Goal: Obtain resource: Obtain resource

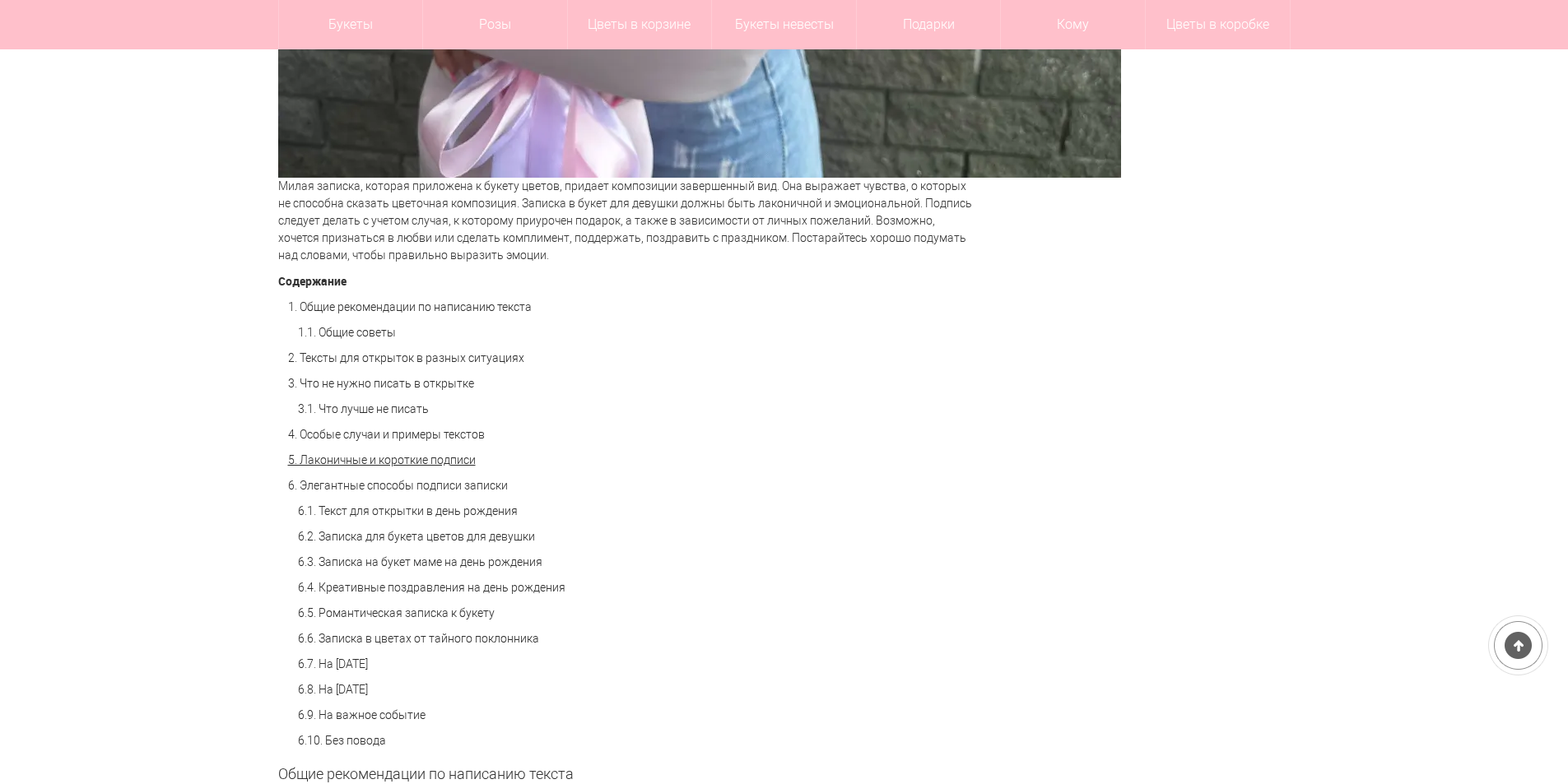
scroll to position [1070, 0]
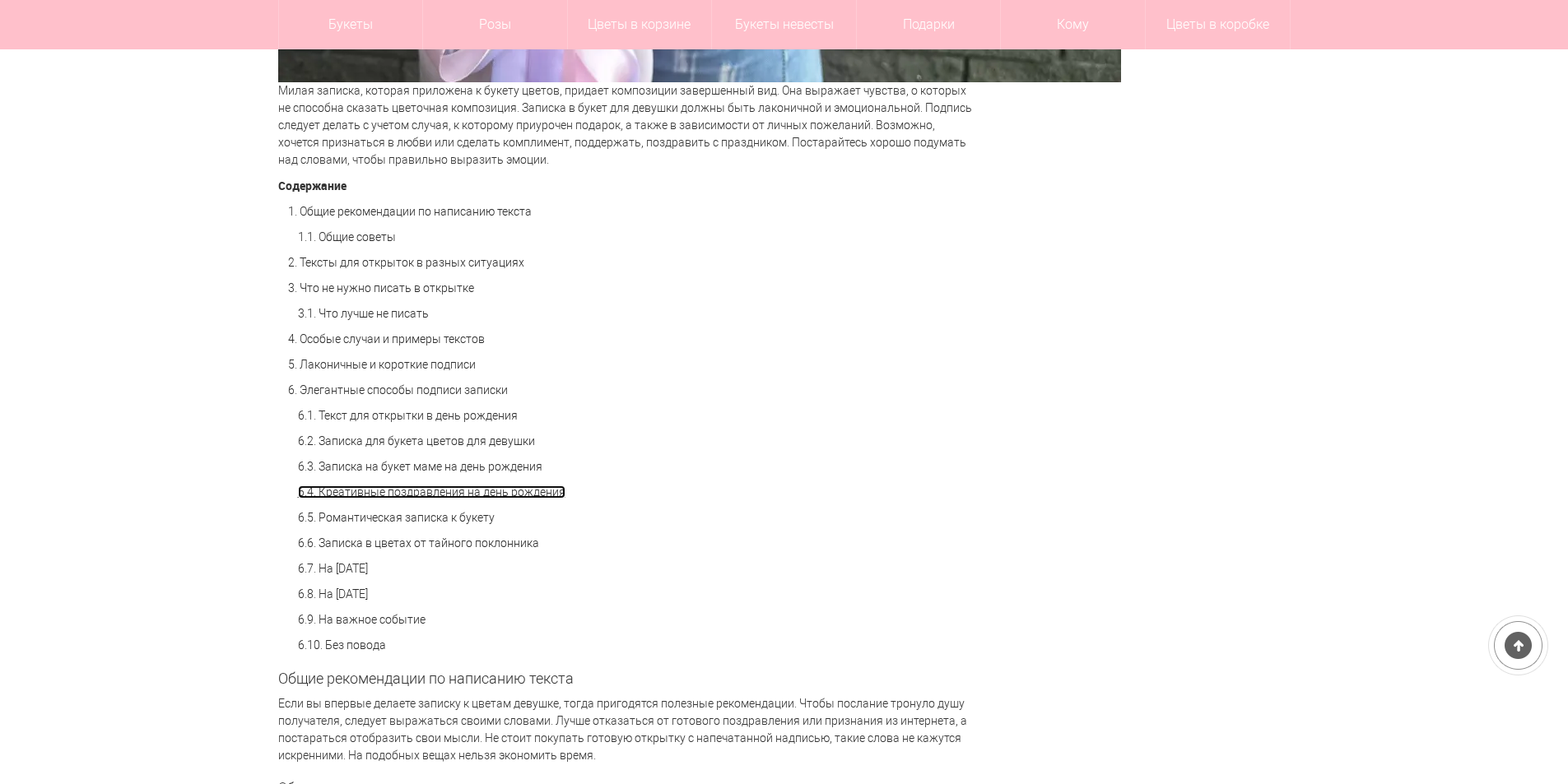
click at [354, 486] on link "6.4. Креативные поздравления на день рождения" at bounding box center [431, 492] width 268 height 14
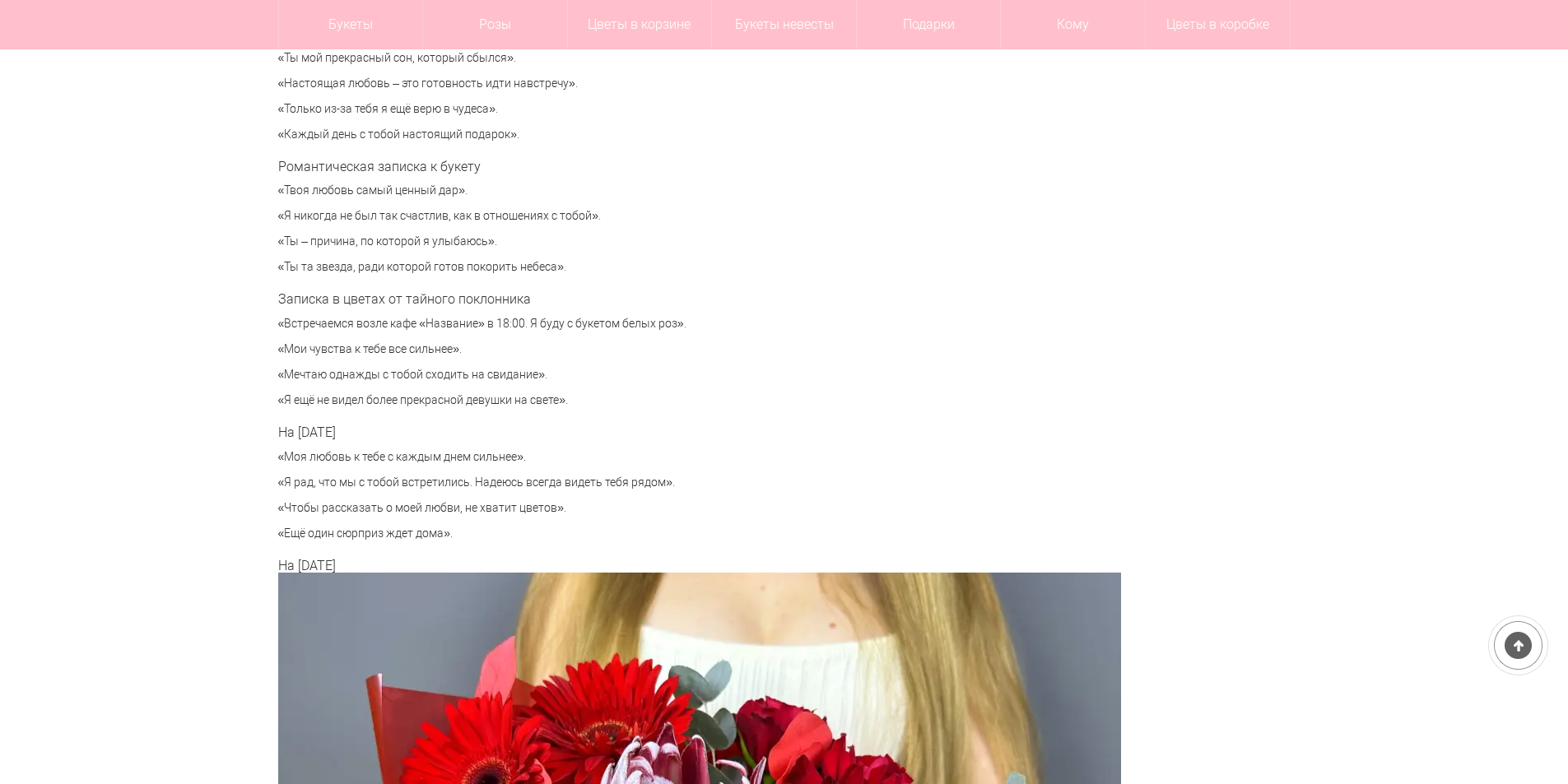
scroll to position [1070, 0]
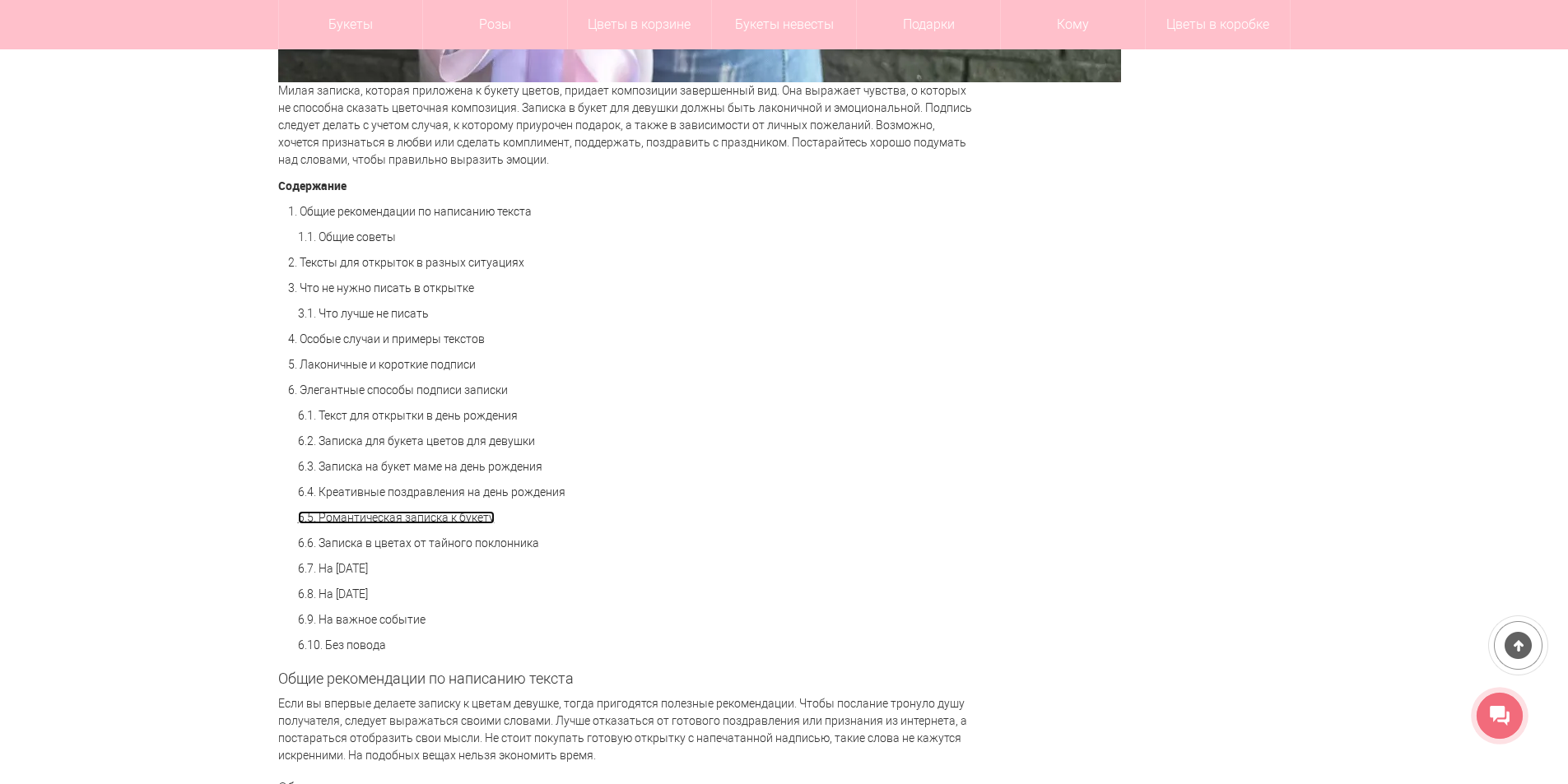
click at [401, 524] on link "6.5. Романтическая записка к букету" at bounding box center [396, 517] width 197 height 14
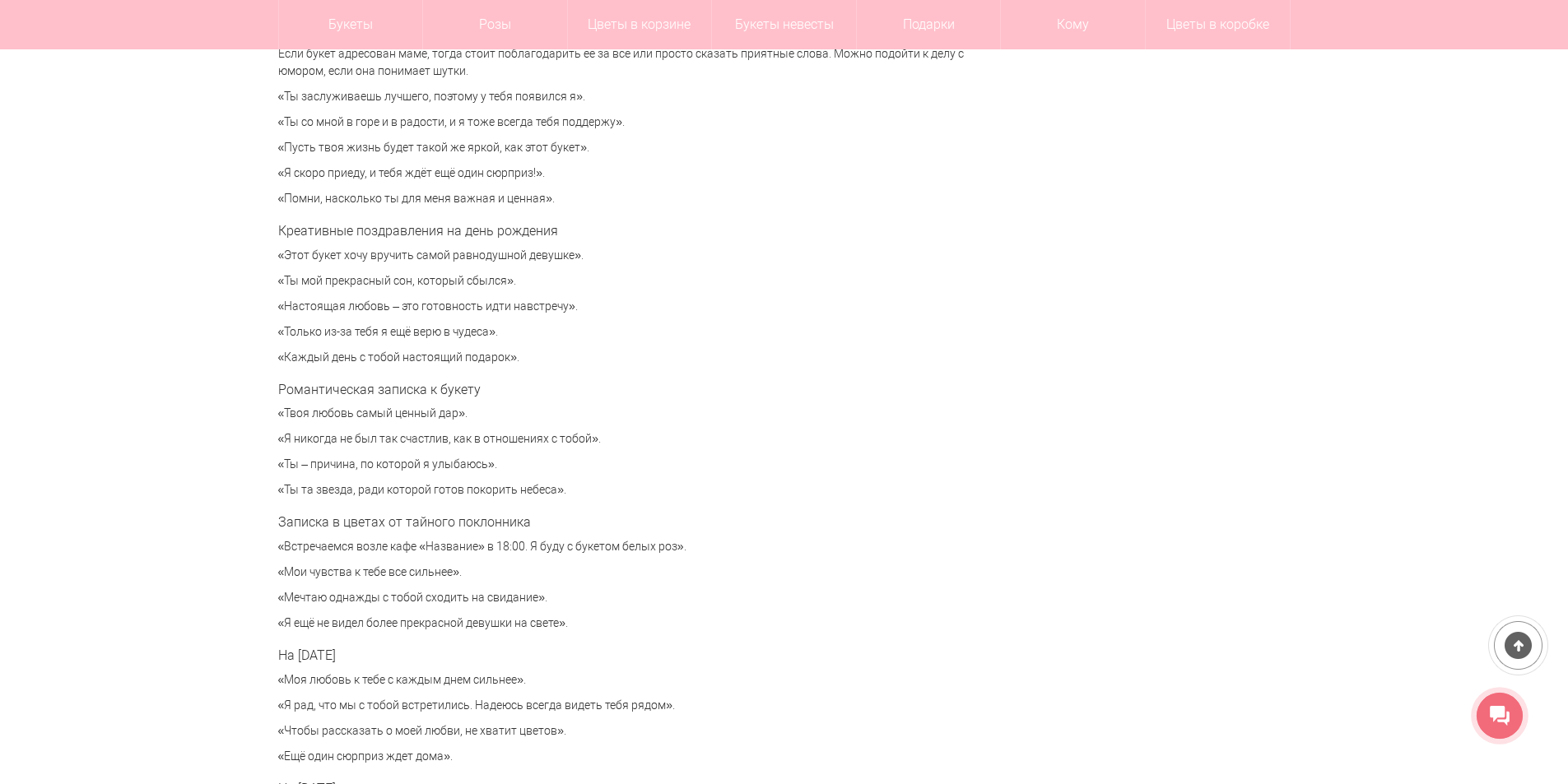
scroll to position [5571, 0]
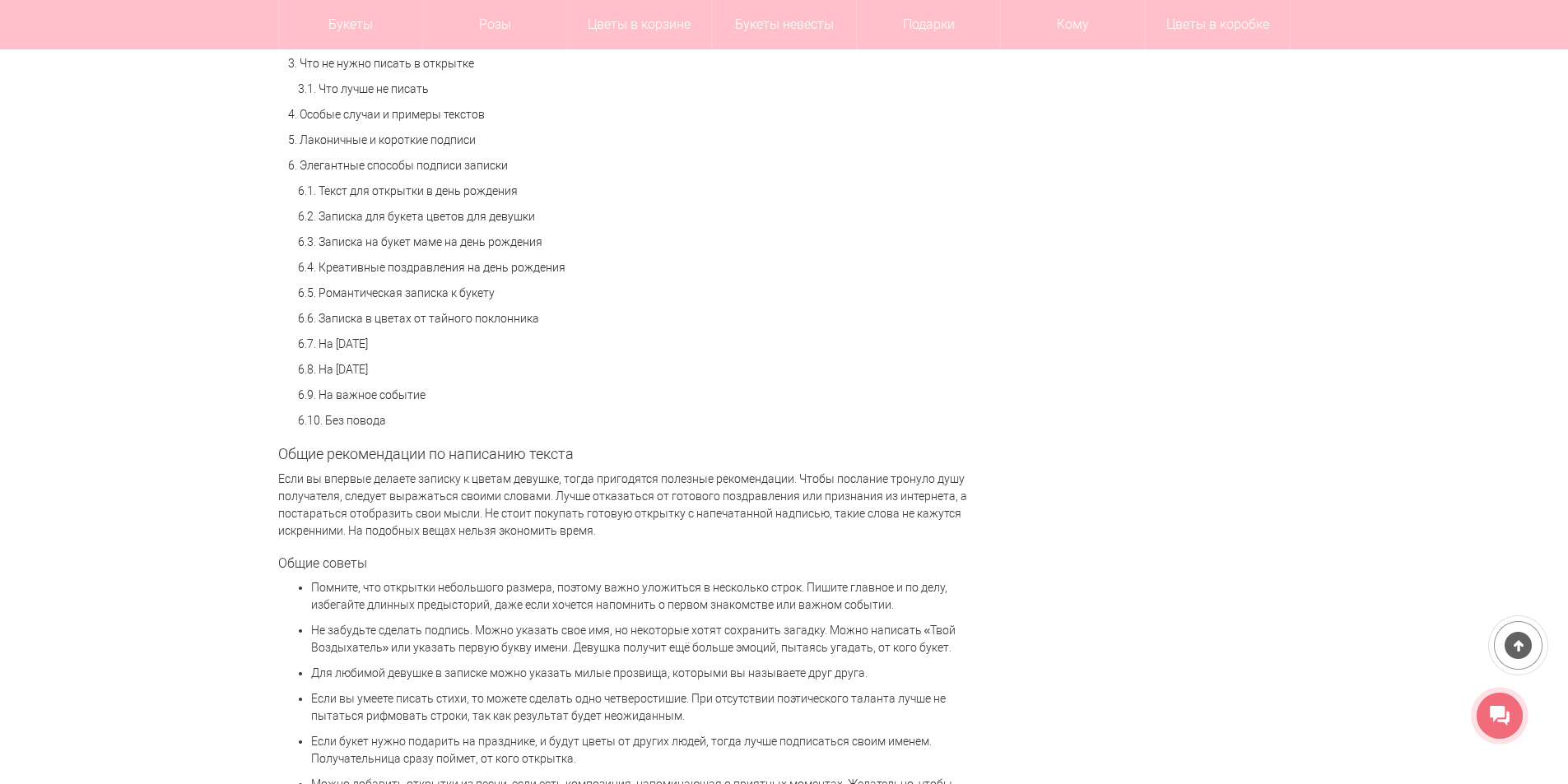
scroll to position [1317, 0]
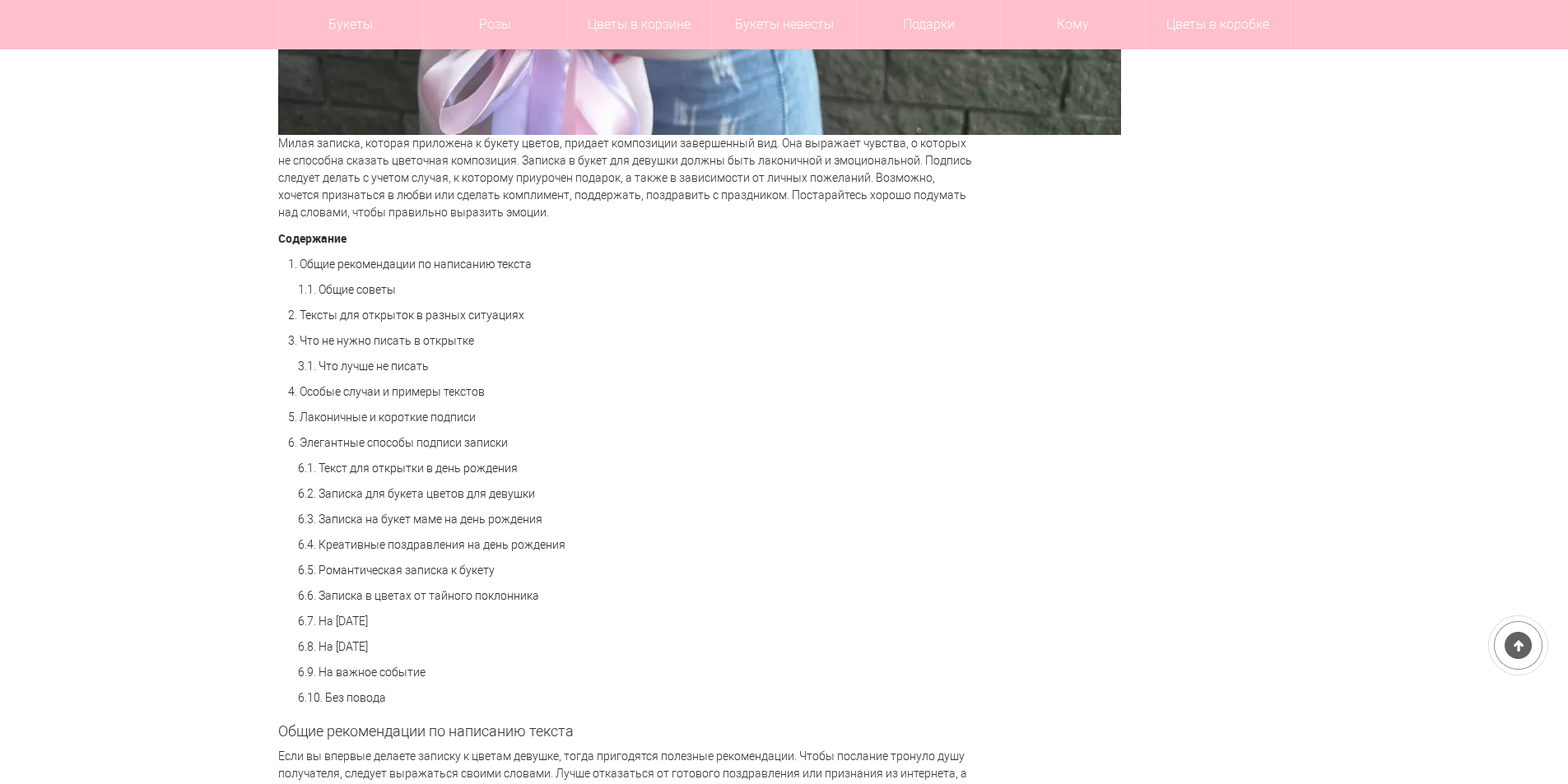
scroll to position [1070, 0]
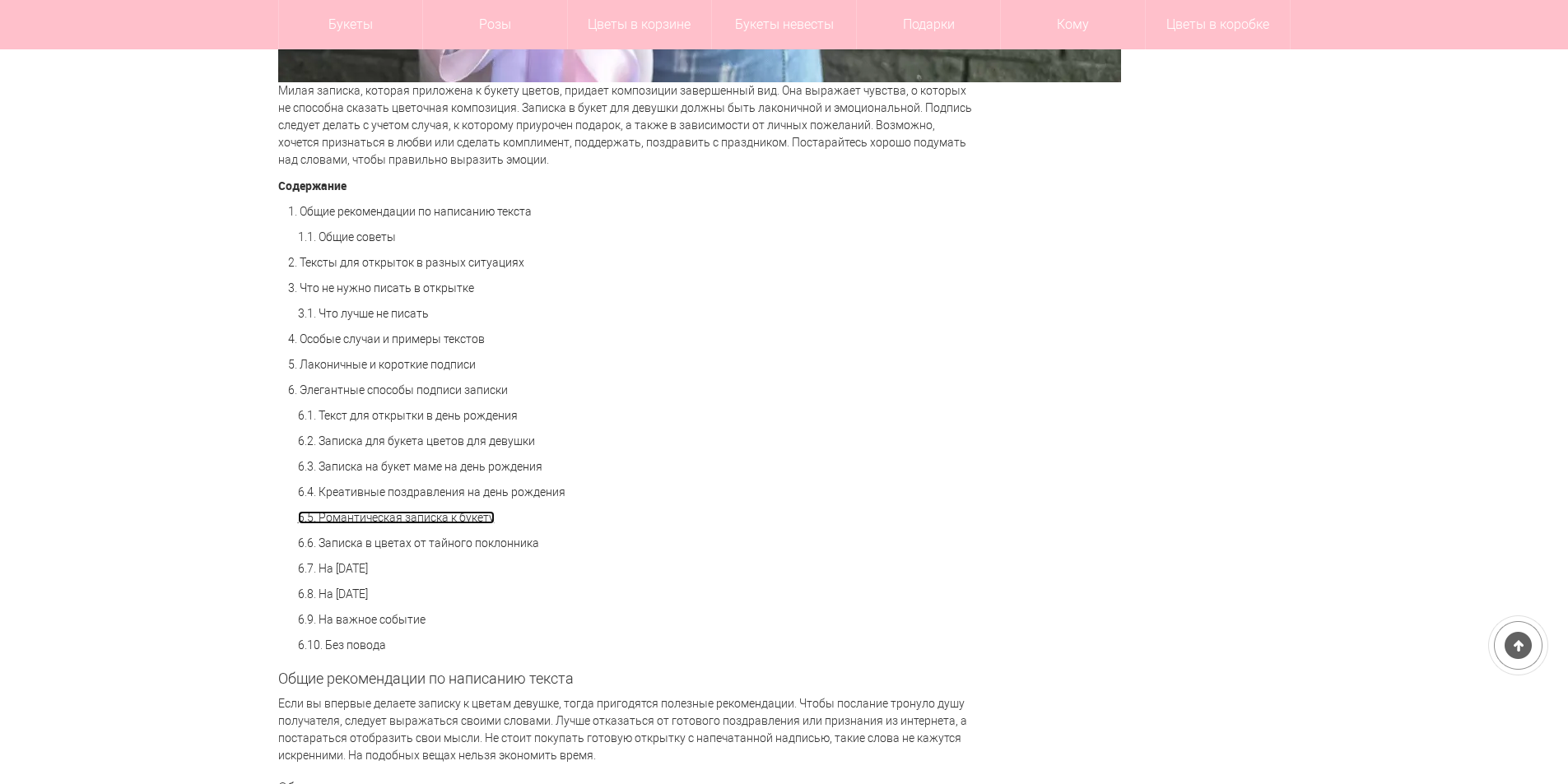
click at [358, 516] on link "6.5. Романтическая записка к букету" at bounding box center [396, 517] width 197 height 14
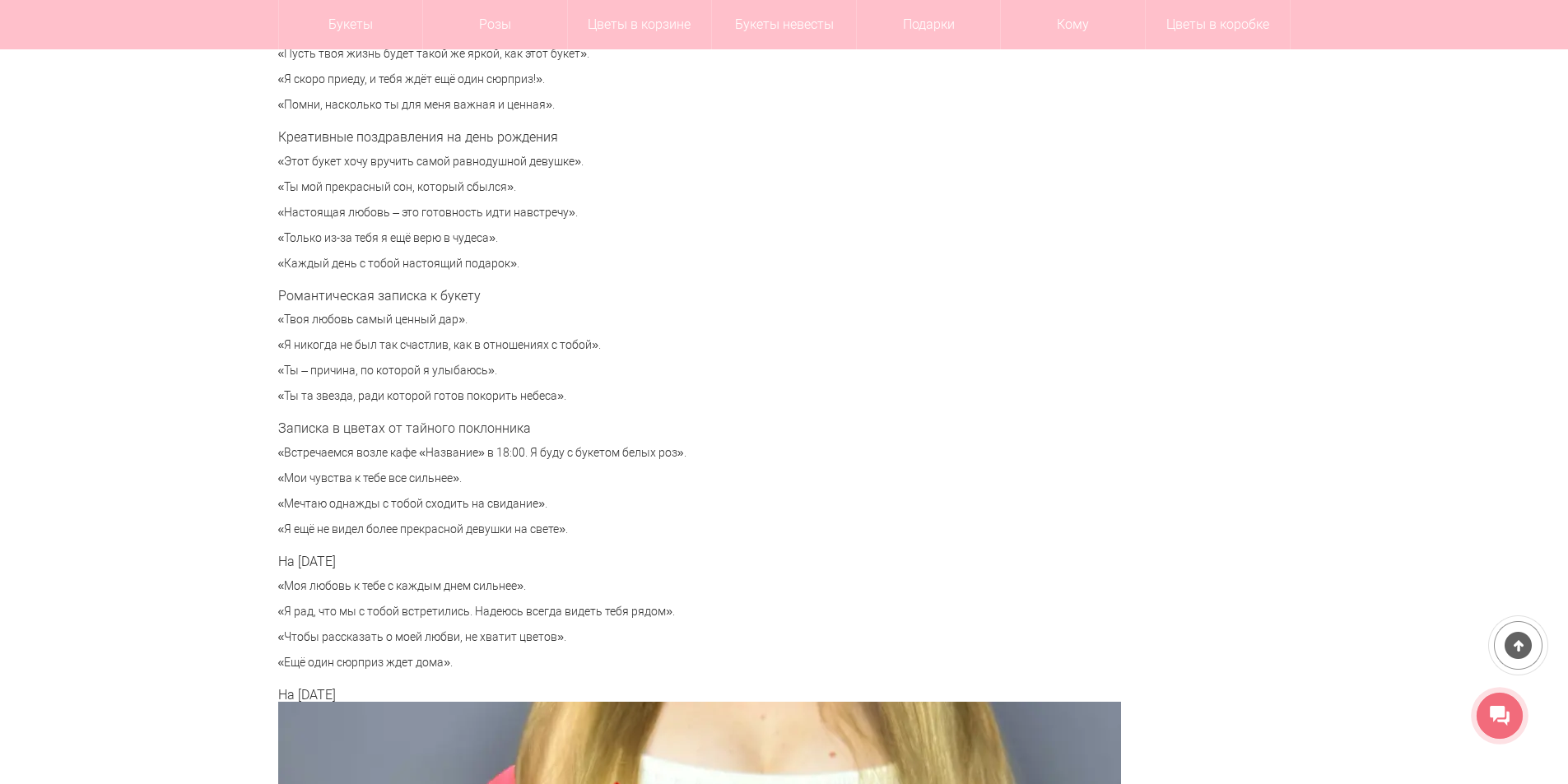
scroll to position [5489, 0]
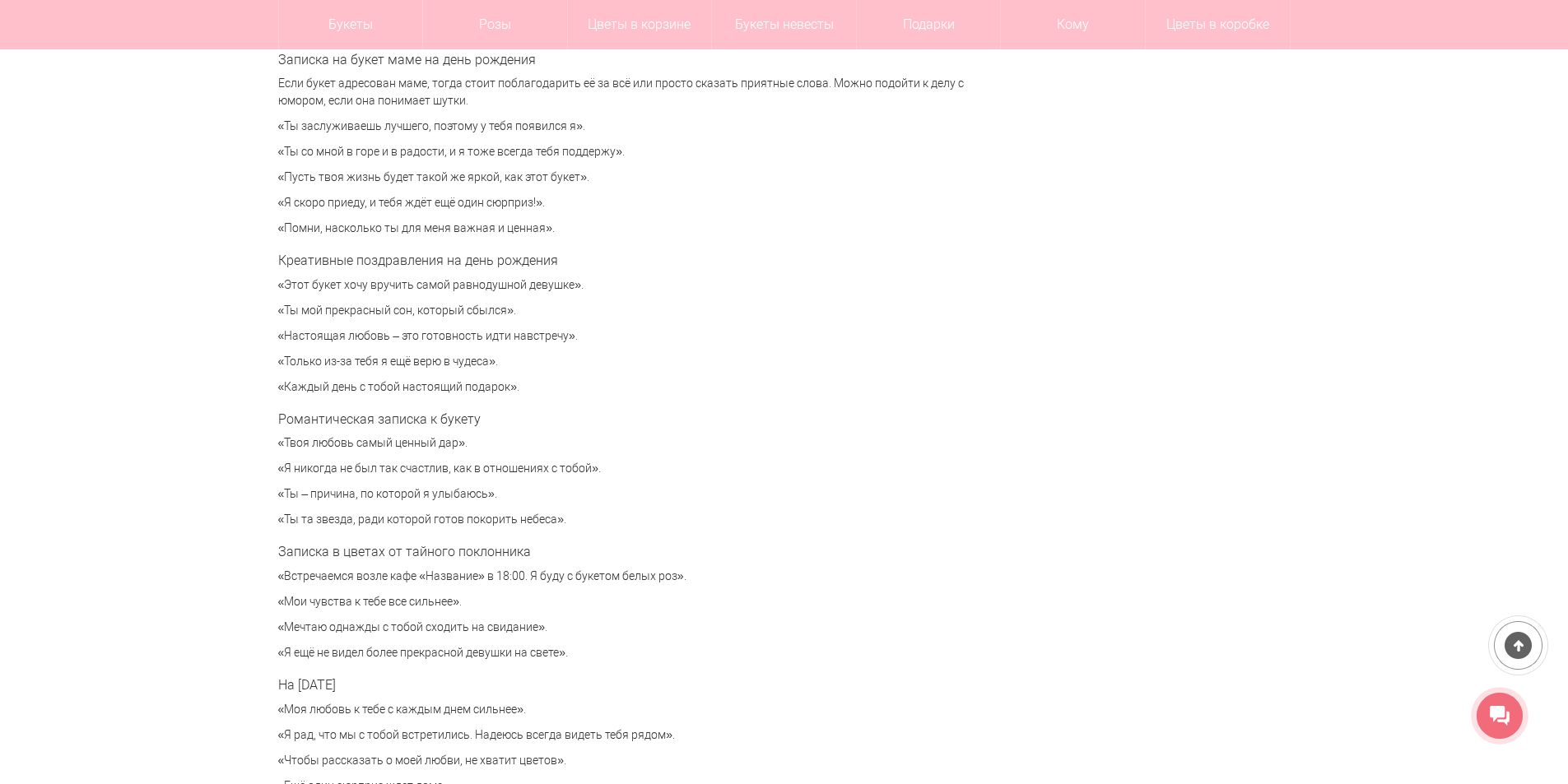
drag, startPoint x: 289, startPoint y: 362, endPoint x: 488, endPoint y: 363, distance: 199.0
click at [488, 363] on p "«Только из-за тебя я ещё верю в чудеса»." at bounding box center [628, 361] width 700 height 17
copy p "Только из-за тебя я ещё верю в чудеса"
